Goal: Task Accomplishment & Management: Use online tool/utility

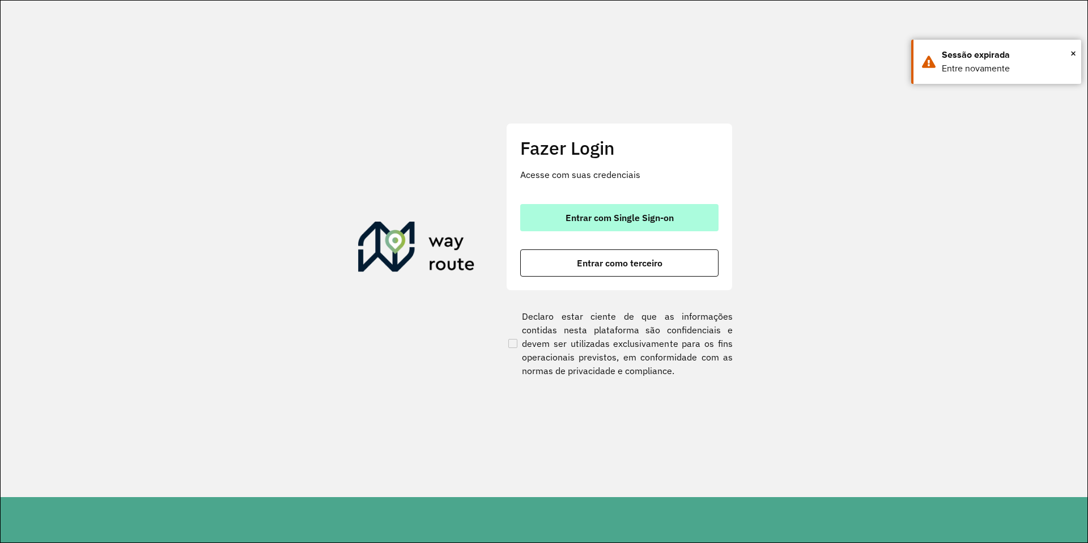
click at [617, 216] on span "Entrar com Single Sign-on" at bounding box center [619, 217] width 108 height 9
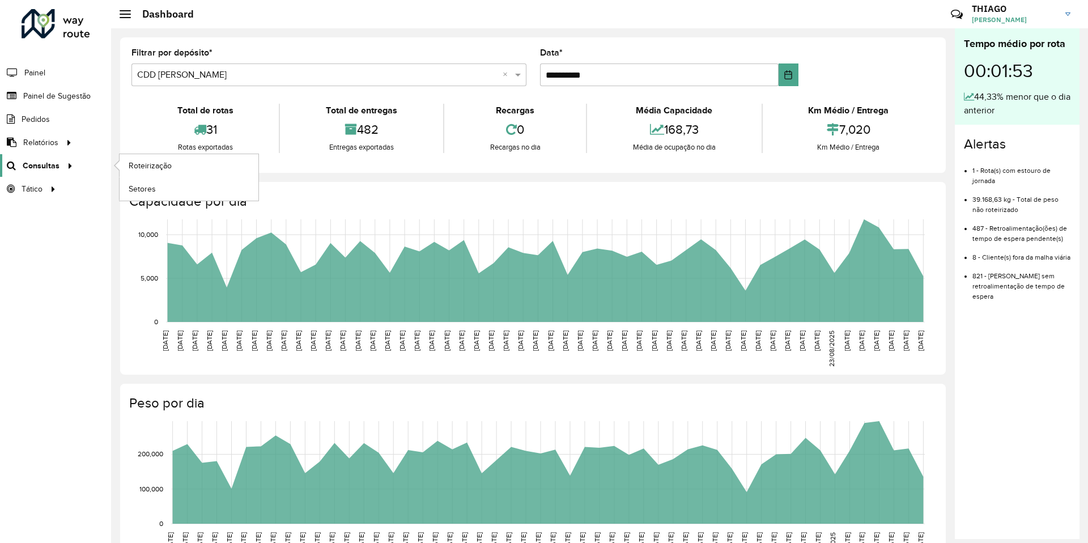
click at [54, 168] on span "Consultas" at bounding box center [41, 166] width 37 height 12
click at [150, 163] on span "Roteirização" at bounding box center [152, 166] width 46 height 12
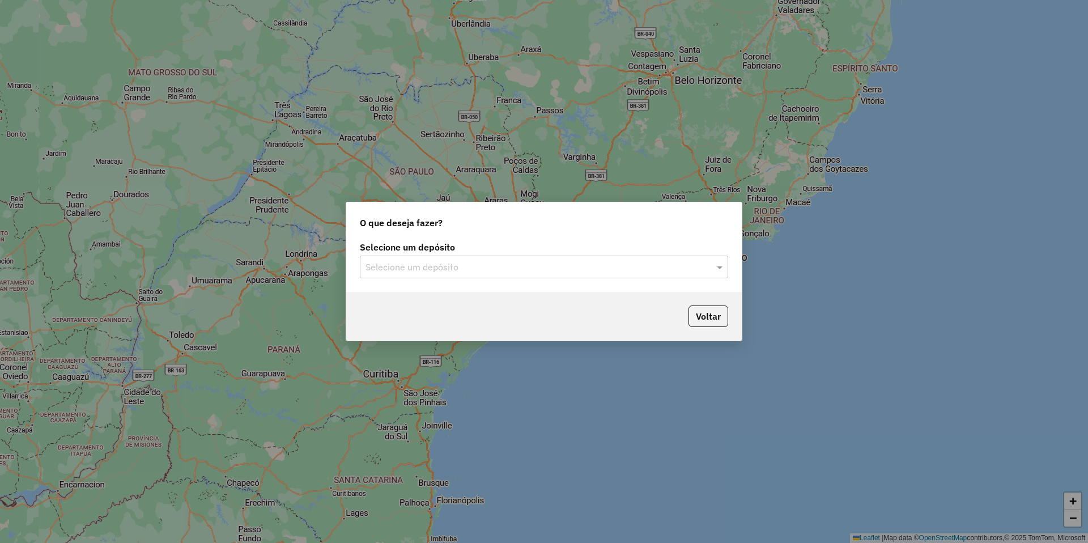
click at [466, 268] on input "text" at bounding box center [532, 268] width 334 height 14
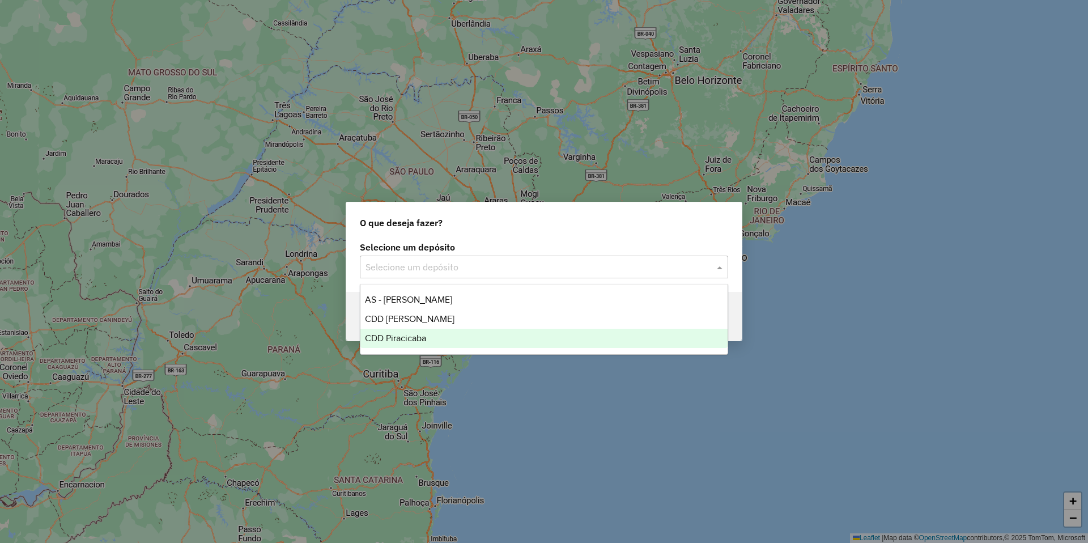
click at [413, 339] on span "CDD Piracicaba" at bounding box center [395, 338] width 61 height 10
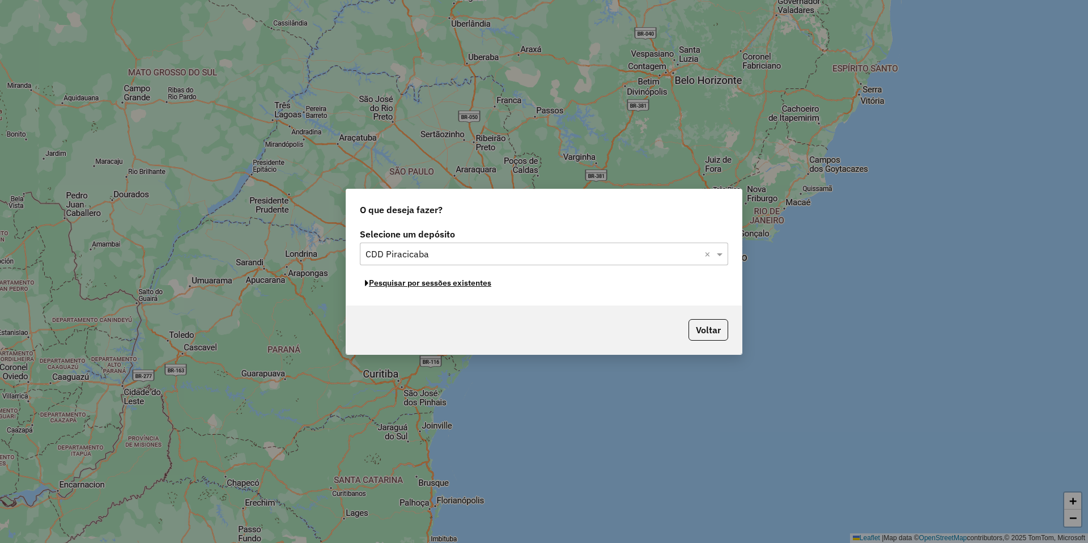
click at [452, 283] on button "Pesquisar por sessões existentes" at bounding box center [428, 283] width 137 height 18
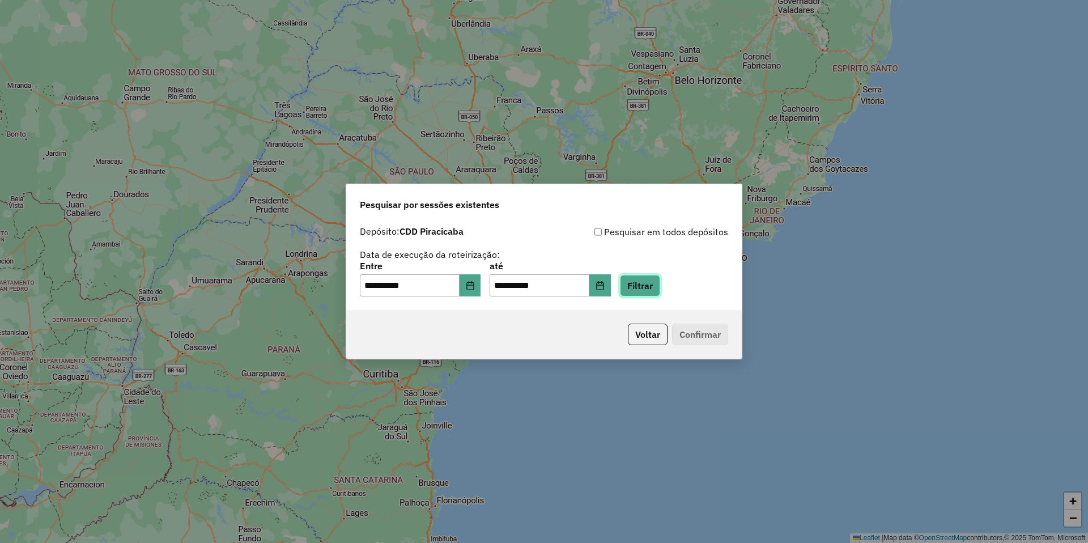
click at [654, 288] on button "Filtrar" at bounding box center [640, 286] width 40 height 22
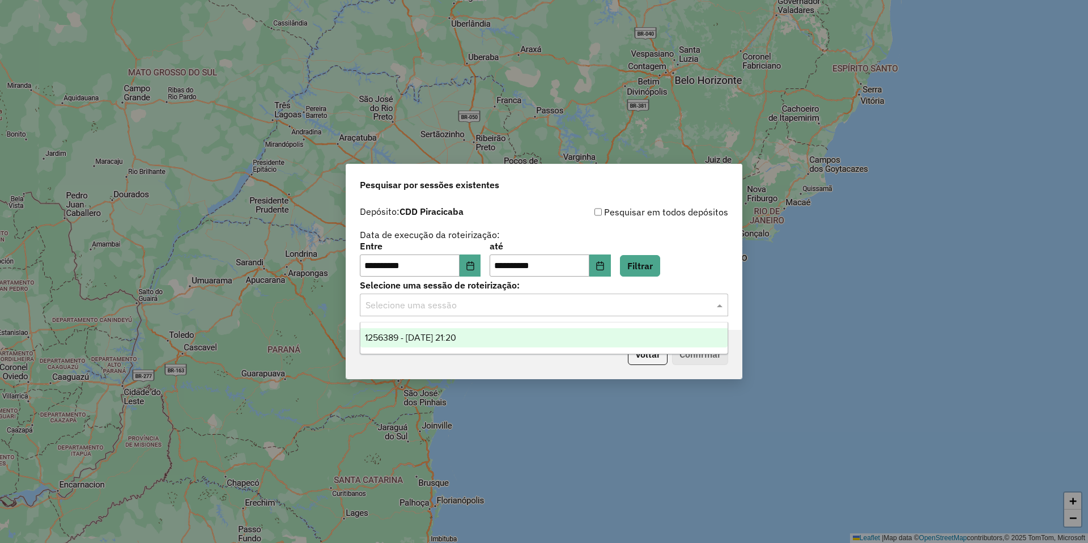
click at [452, 300] on input "text" at bounding box center [532, 306] width 334 height 14
click at [456, 331] on div "1256389 - [DATE] 21:20" at bounding box center [543, 337] width 367 height 19
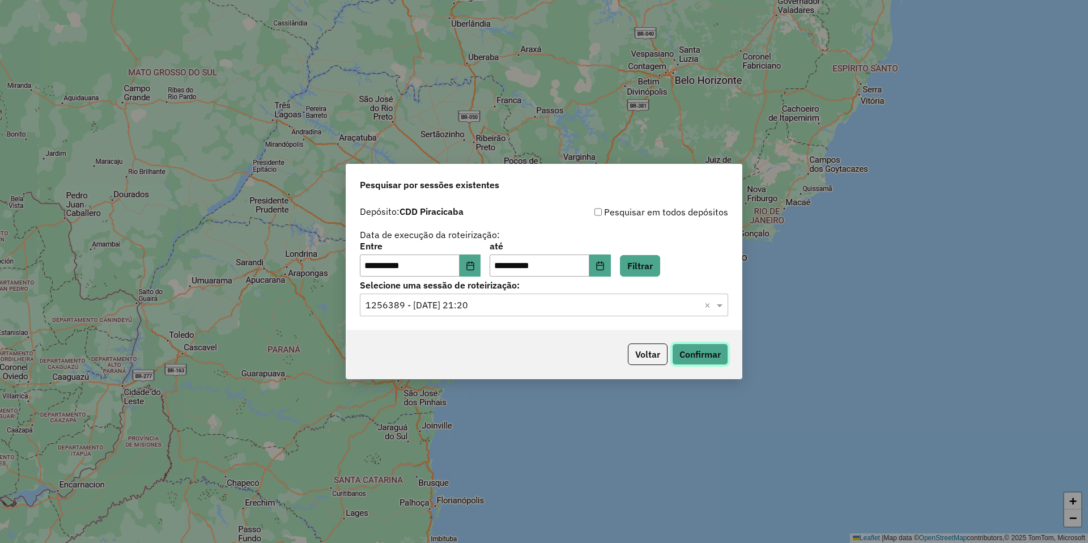
click at [675, 356] on button "Confirmar" at bounding box center [700, 354] width 56 height 22
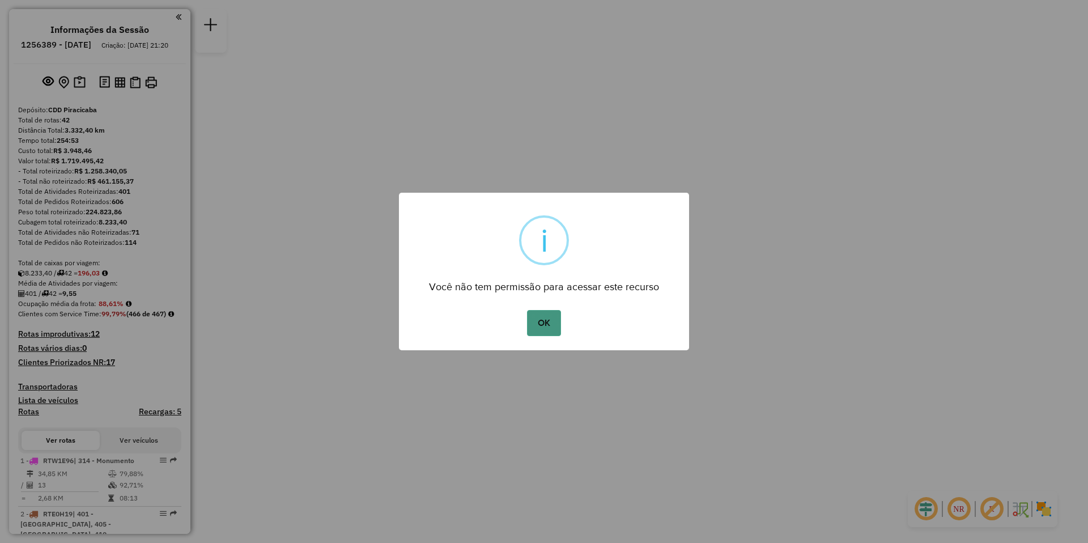
click at [531, 322] on button "OK" at bounding box center [543, 323] width 33 height 26
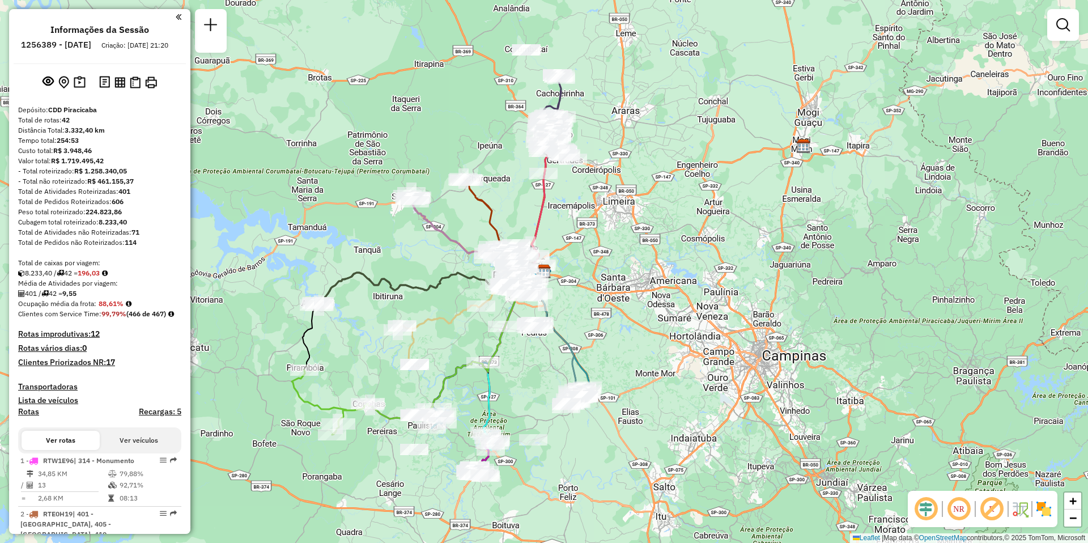
click at [952, 509] on em at bounding box center [958, 508] width 27 height 27
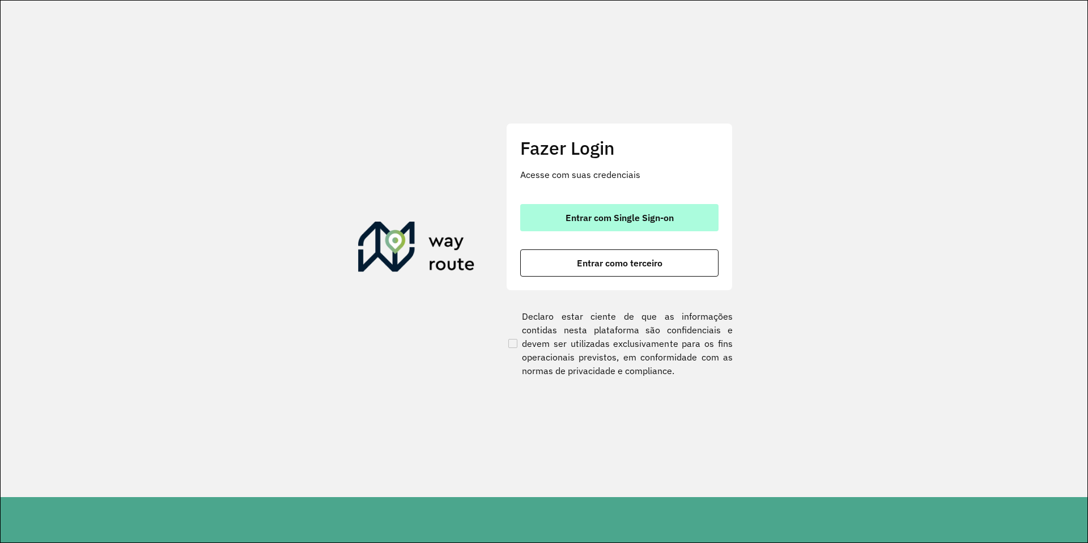
click at [659, 220] on span "Entrar com Single Sign-on" at bounding box center [619, 217] width 108 height 9
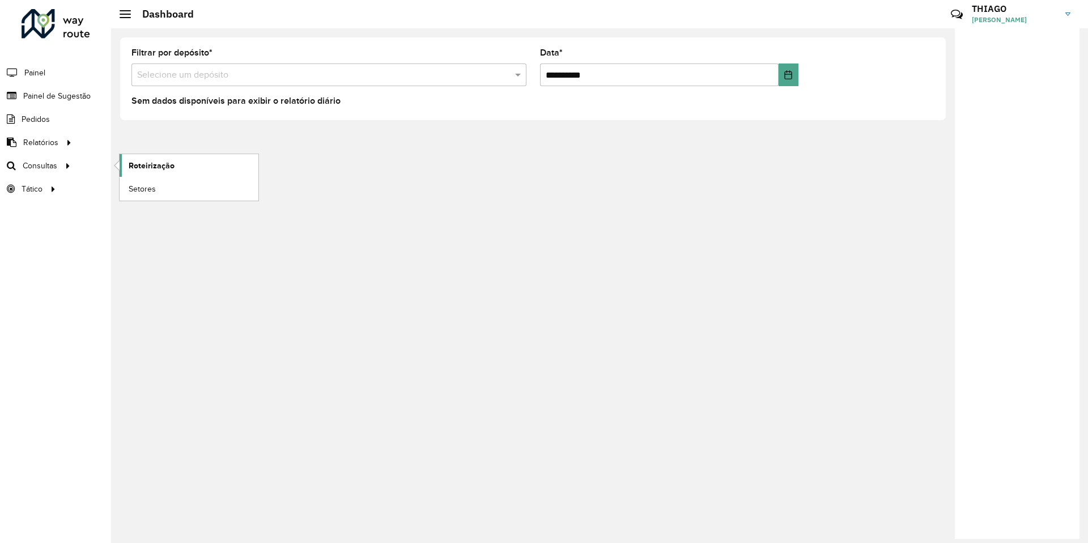
click at [169, 165] on span "Roteirização" at bounding box center [152, 166] width 46 height 12
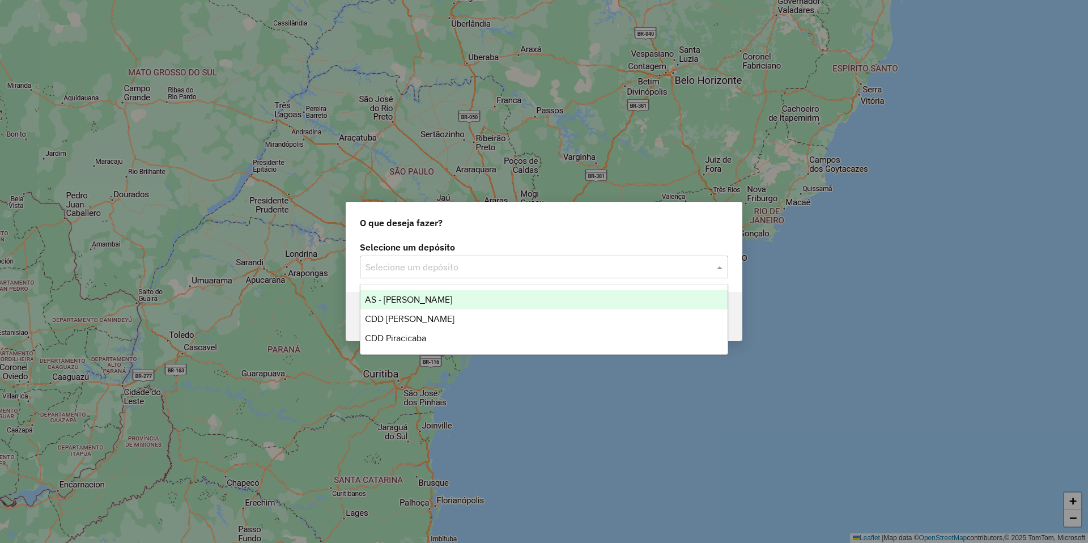
click at [402, 266] on input "text" at bounding box center [532, 268] width 334 height 14
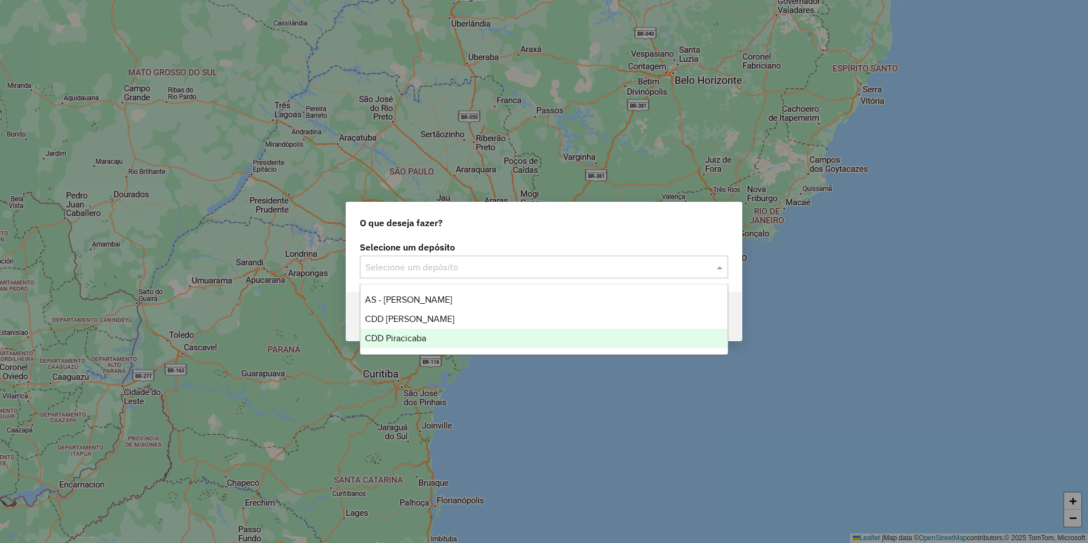
click at [416, 339] on span "CDD Piracicaba" at bounding box center [395, 338] width 61 height 10
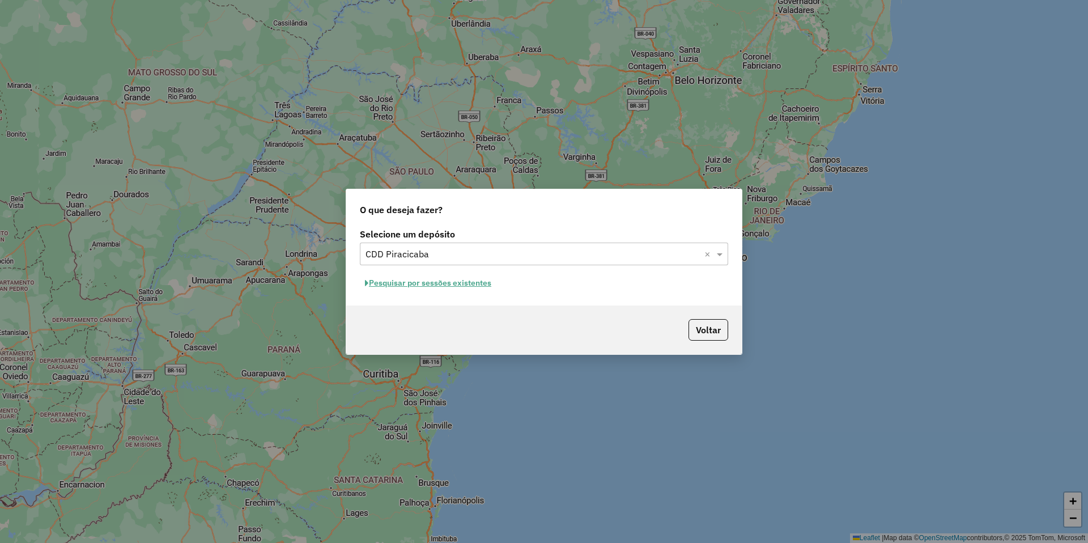
click at [466, 284] on button "Pesquisar por sessões existentes" at bounding box center [428, 283] width 137 height 18
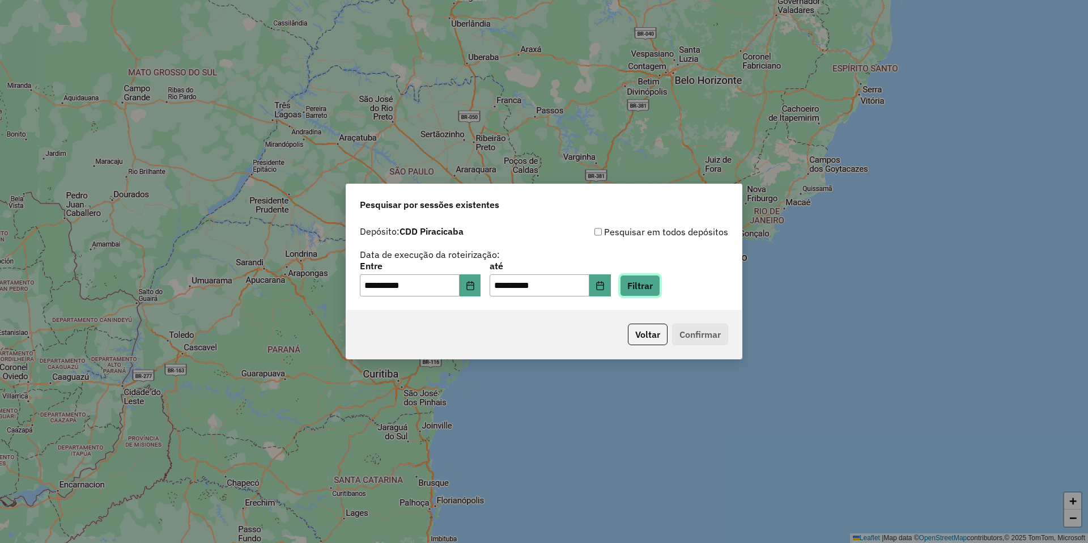
click at [660, 288] on button "Filtrar" at bounding box center [640, 286] width 40 height 22
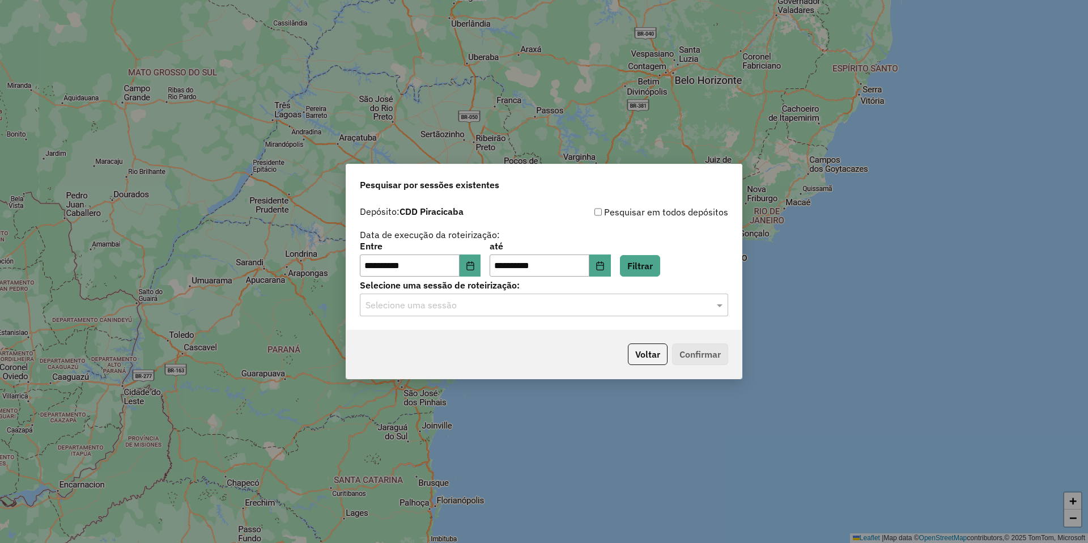
click at [476, 308] on input "text" at bounding box center [532, 306] width 334 height 14
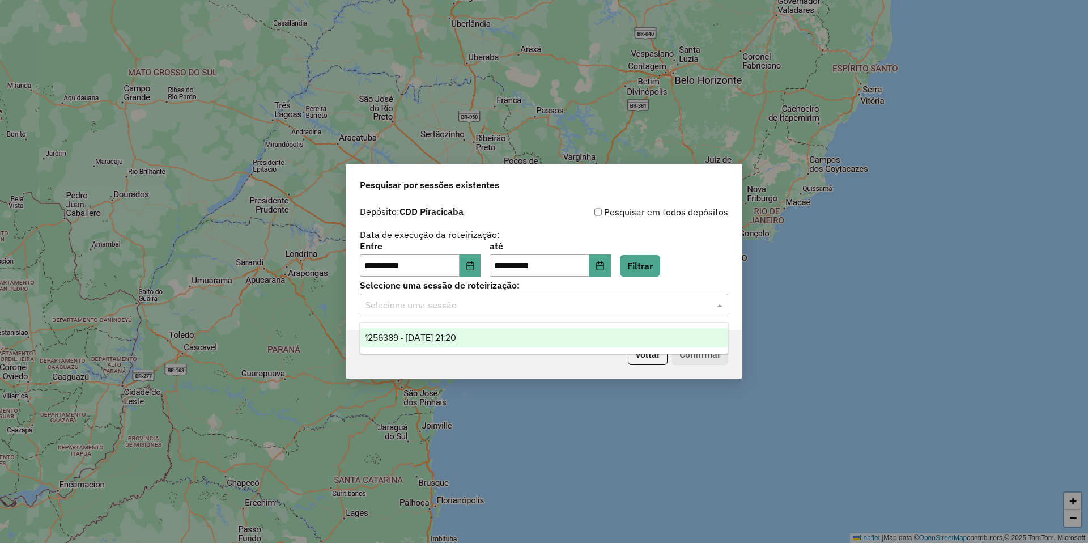
click at [456, 342] on span "1256389 - 30/08/2025 21:20" at bounding box center [410, 338] width 91 height 10
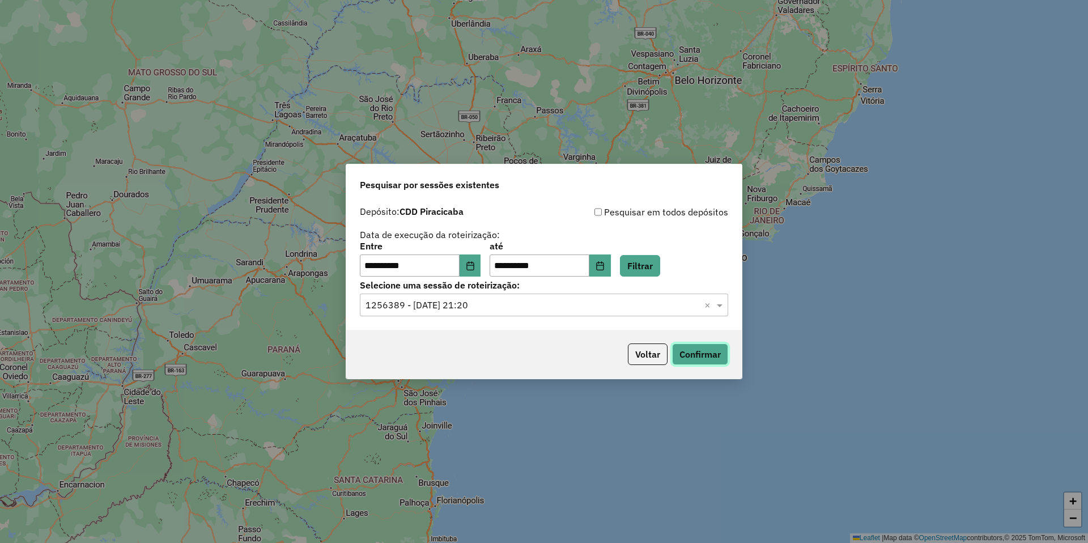
click at [687, 351] on button "Confirmar" at bounding box center [700, 354] width 56 height 22
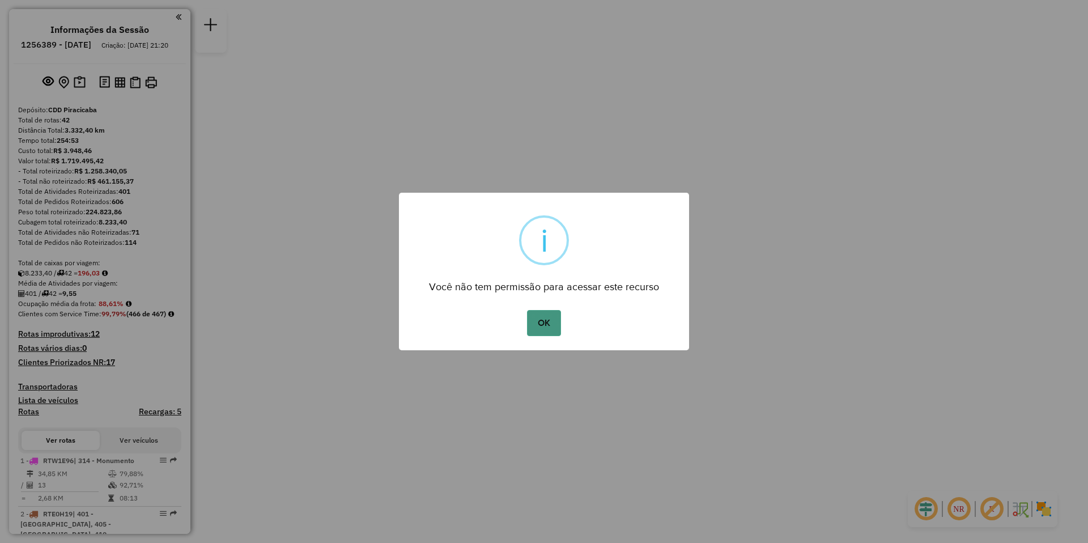
click at [555, 318] on button "OK" at bounding box center [543, 323] width 33 height 26
